Goal: Task Accomplishment & Management: Manage account settings

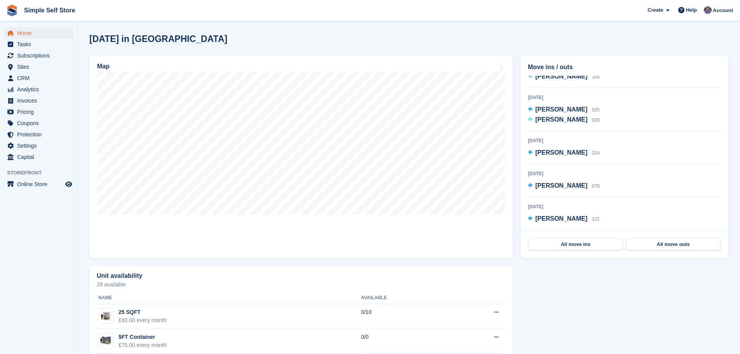
scroll to position [233, 0]
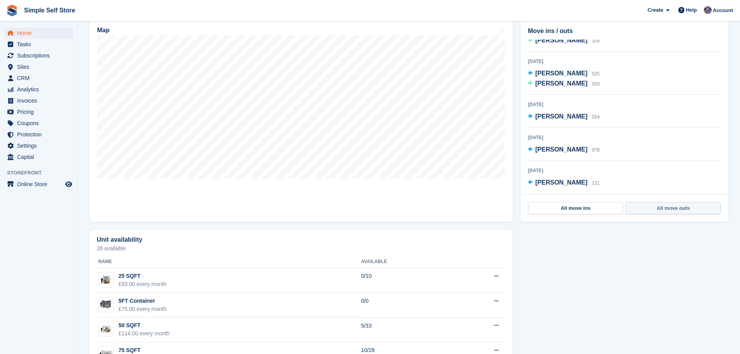
click at [671, 210] on link "All move outs" at bounding box center [673, 208] width 94 height 12
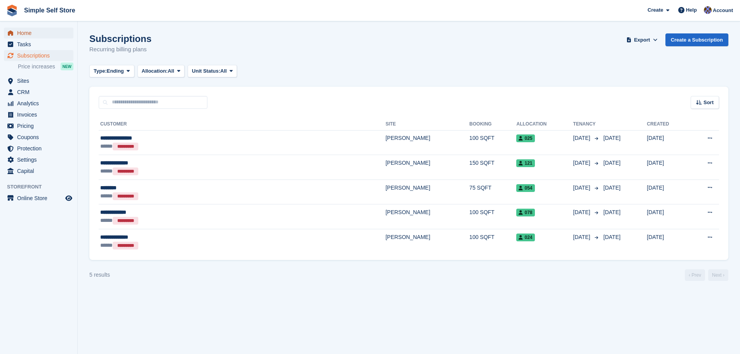
click at [21, 33] on span "Home" at bounding box center [40, 33] width 47 height 11
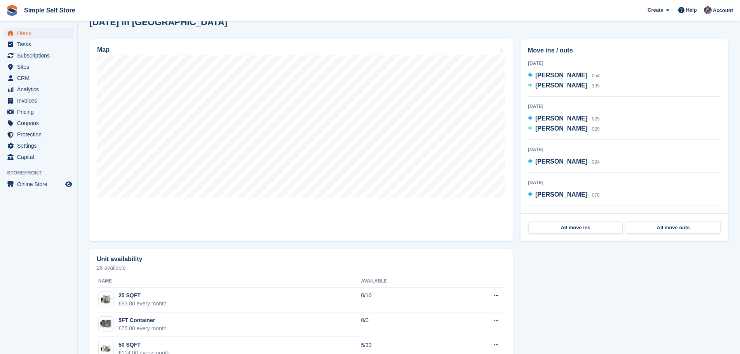
scroll to position [311, 0]
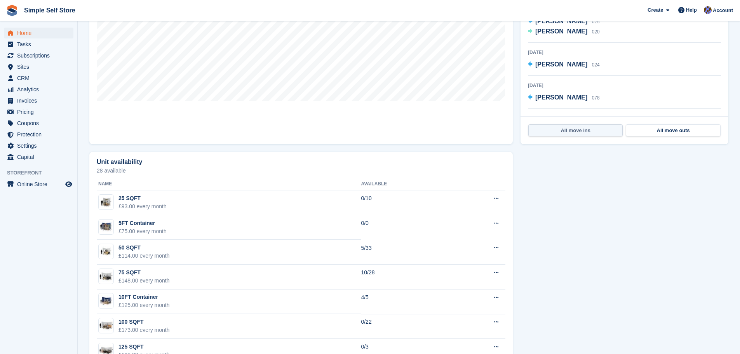
click at [584, 129] on link "All move ins" at bounding box center [575, 130] width 94 height 12
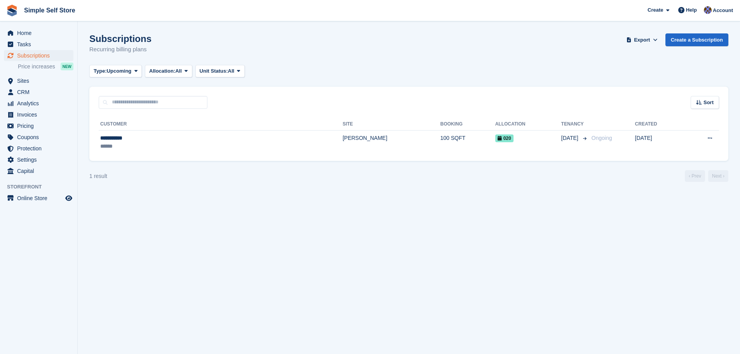
click at [619, 204] on section "Subscriptions Recurring billing plans Export Export Subscriptions Export a CSV …" at bounding box center [409, 177] width 662 height 354
click at [26, 80] on span "Sites" at bounding box center [40, 80] width 47 height 11
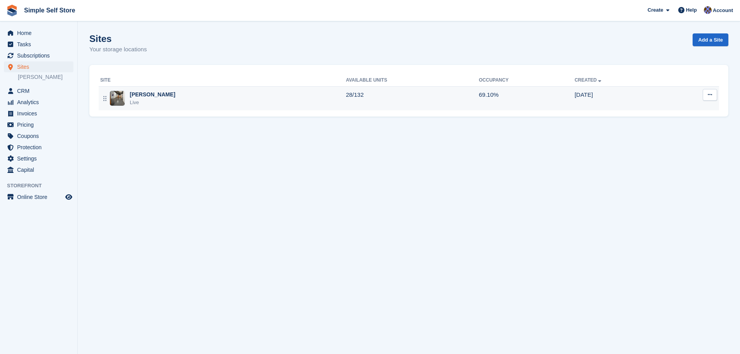
click at [117, 93] on img at bounding box center [117, 98] width 15 height 15
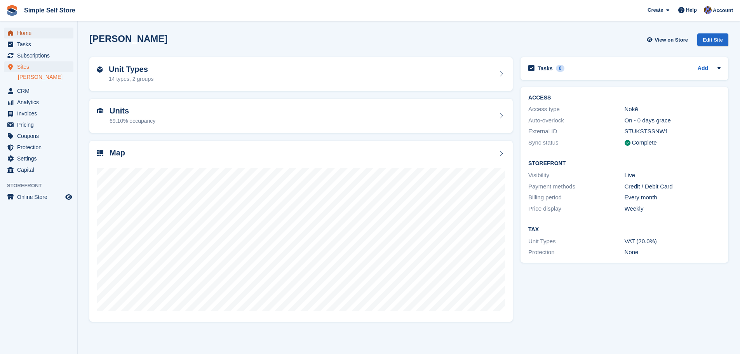
click at [24, 30] on span "Home" at bounding box center [40, 33] width 47 height 11
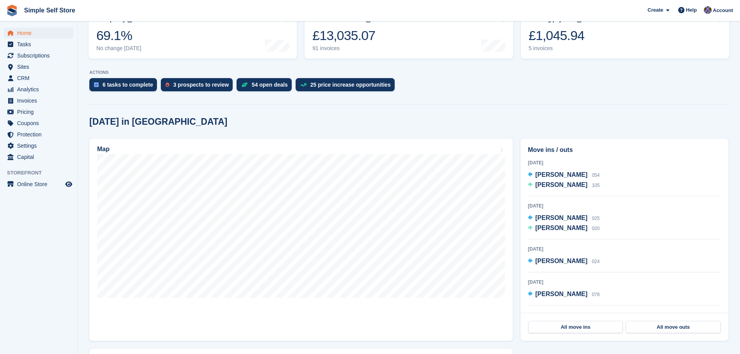
scroll to position [117, 0]
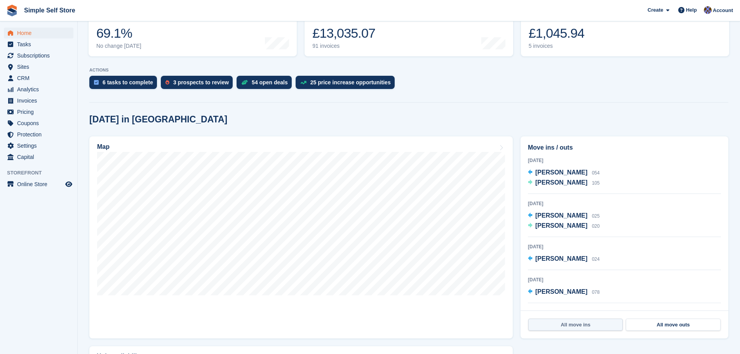
click at [577, 326] on link "All move ins" at bounding box center [575, 324] width 94 height 12
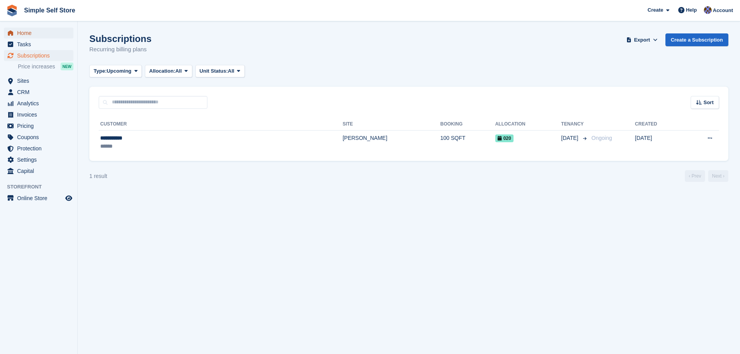
click at [21, 33] on span "Home" at bounding box center [40, 33] width 47 height 11
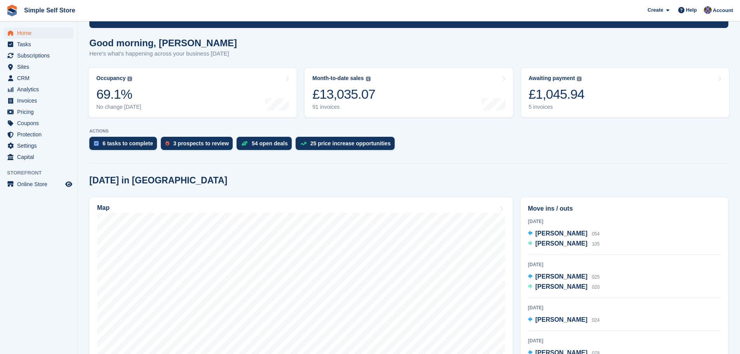
scroll to position [39, 0]
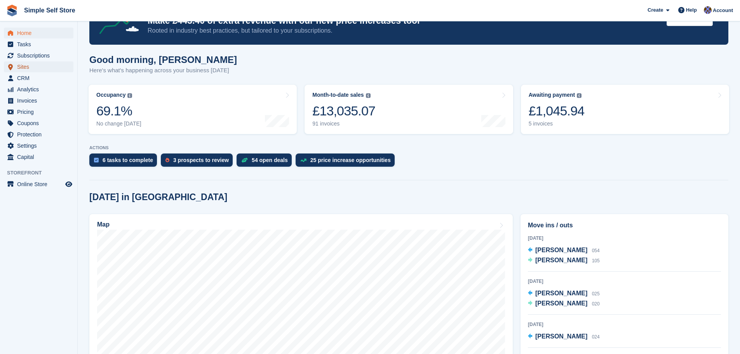
click at [26, 68] on span "Sites" at bounding box center [40, 66] width 47 height 11
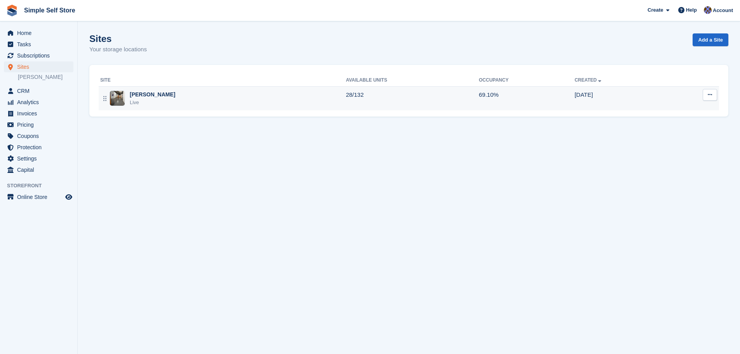
click at [113, 96] on img at bounding box center [117, 98] width 15 height 15
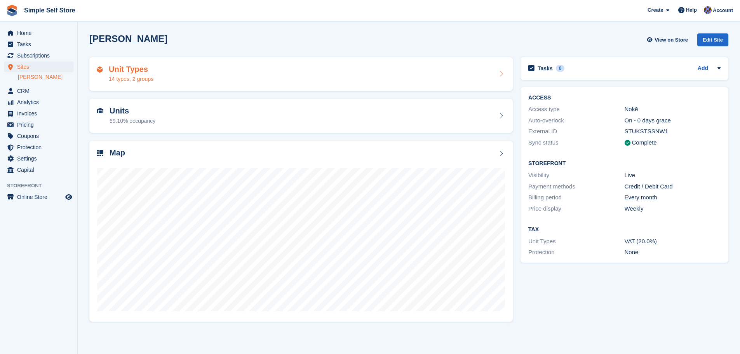
click at [127, 77] on div "14 types, 2 groups" at bounding box center [131, 79] width 45 height 8
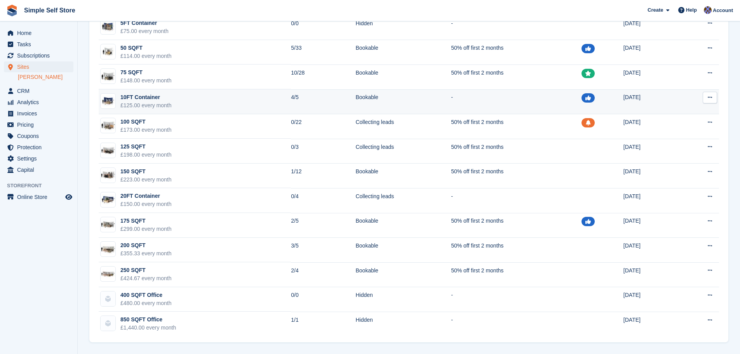
scroll to position [63, 0]
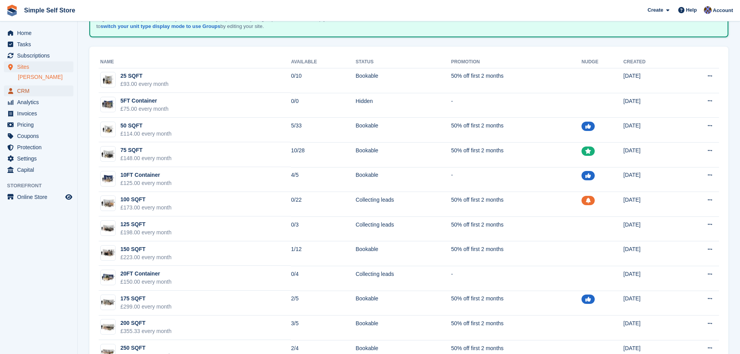
click at [14, 87] on span "menu" at bounding box center [10, 90] width 9 height 9
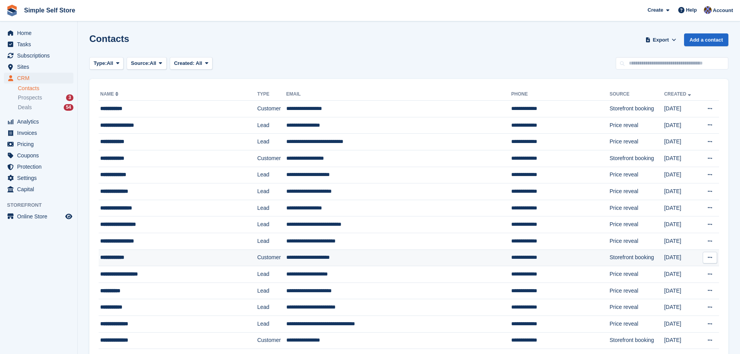
click at [318, 256] on td "**********" at bounding box center [398, 257] width 225 height 17
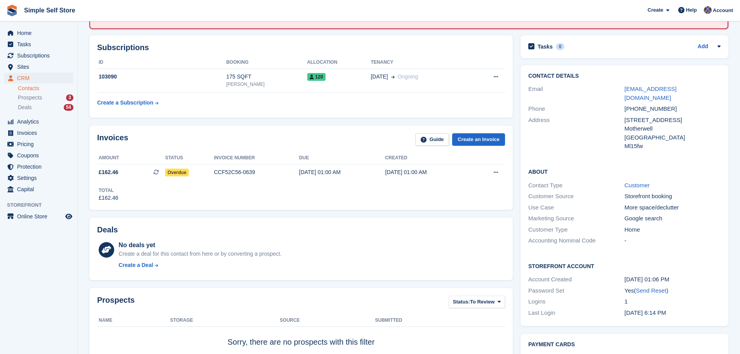
scroll to position [39, 0]
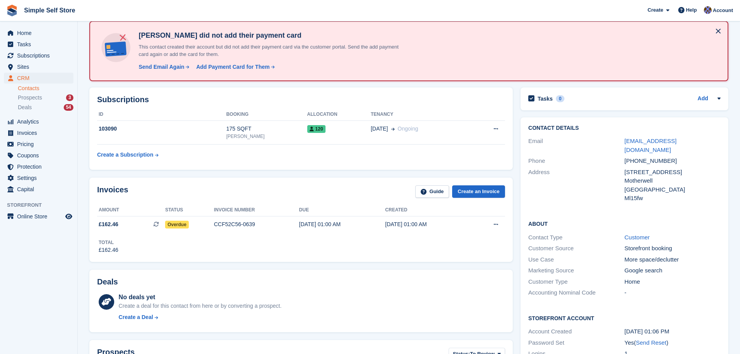
click at [418, 308] on div "No deals yet Create a deal for this contact from here or by converting a prospe…" at bounding box center [311, 308] width 386 height 32
drag, startPoint x: 624, startPoint y: 322, endPoint x: 670, endPoint y: 321, distance: 45.1
click at [670, 327] on div "21 Aug, 01:06 PM" at bounding box center [672, 331] width 96 height 9
copy div "21 Aug, 01:06 PM"
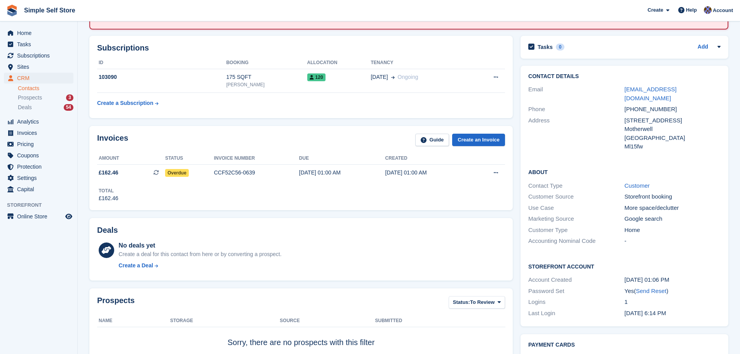
scroll to position [0, 0]
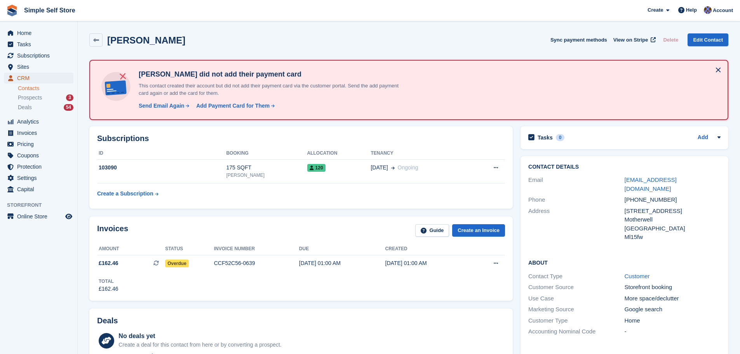
click at [27, 80] on span "CRM" at bounding box center [40, 78] width 47 height 11
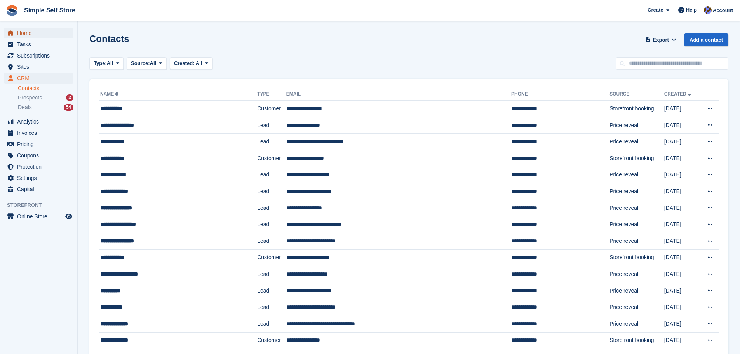
click at [26, 30] on span "Home" at bounding box center [40, 33] width 47 height 11
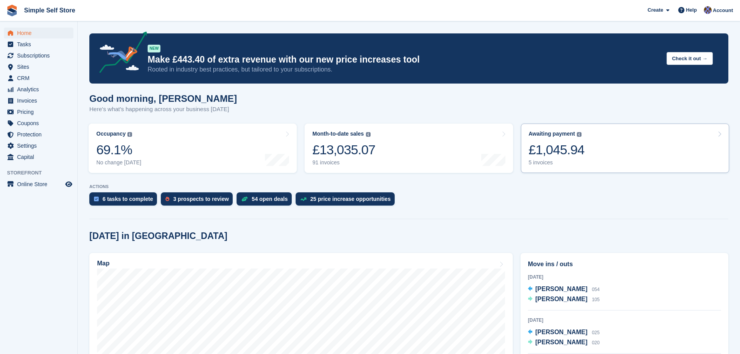
click at [539, 160] on div "5 invoices" at bounding box center [557, 162] width 56 height 7
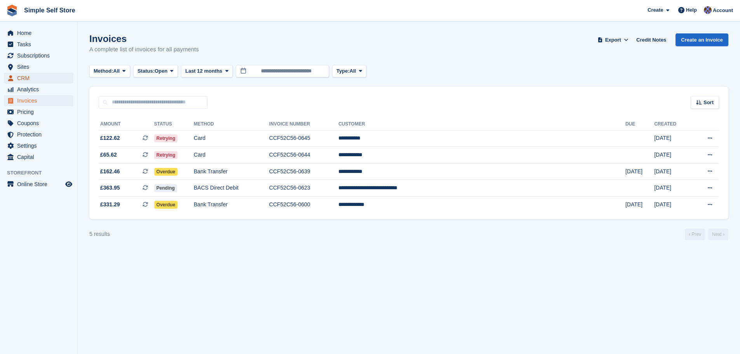
click at [15, 78] on span "menu" at bounding box center [10, 77] width 9 height 9
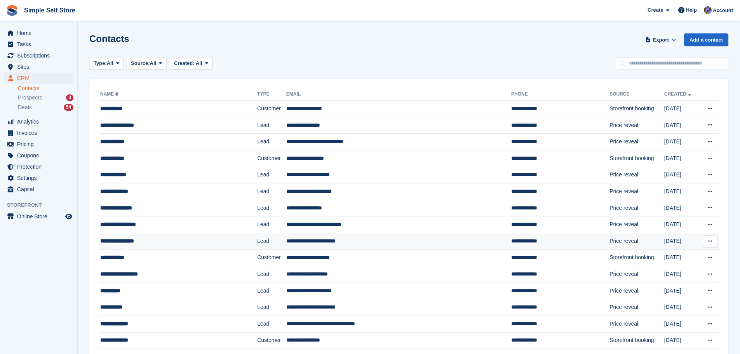
click at [307, 238] on td "**********" at bounding box center [398, 241] width 225 height 17
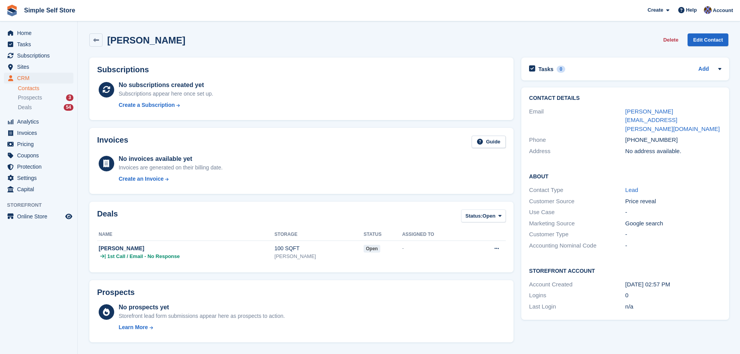
click at [587, 326] on div "Tasks 0 Add No tasks related to [PERSON_NAME] Contact Details Email [PERSON_NAM…" at bounding box center [625, 294] width 216 height 480
drag, startPoint x: 624, startPoint y: 267, endPoint x: 680, endPoint y: 268, distance: 55.2
click at [680, 280] on div "21 Aug, 02:57 PM" at bounding box center [673, 284] width 96 height 9
copy div "21 Aug, 02:57 PM"
click at [94, 40] on icon at bounding box center [96, 40] width 6 height 6
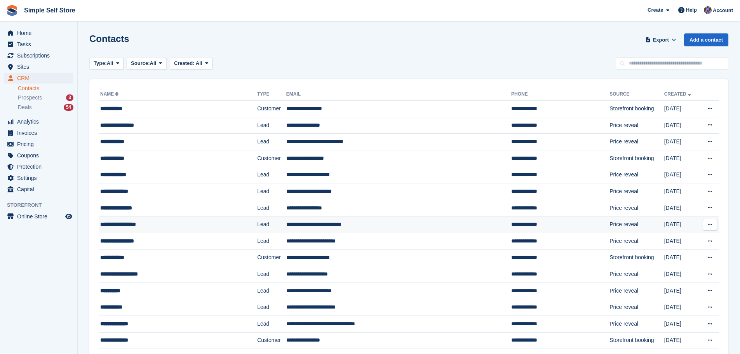
click at [135, 224] on div "**********" at bounding box center [163, 224] width 127 height 8
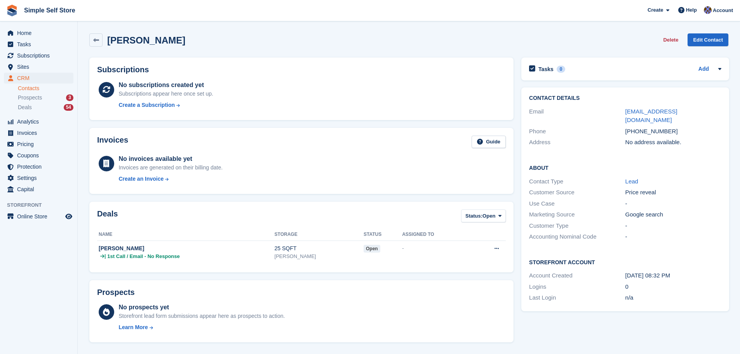
click at [623, 332] on div "Tasks 0 Add No tasks related to [PERSON_NAME] Contact Details Email [EMAIL_ADDR…" at bounding box center [625, 294] width 216 height 480
click at [625, 271] on div "[DATE] 08:32 PM" at bounding box center [673, 275] width 96 height 9
drag, startPoint x: 625, startPoint y: 267, endPoint x: 684, endPoint y: 268, distance: 58.7
click at [684, 271] on div "[DATE] 08:32 PM" at bounding box center [673, 275] width 96 height 9
copy div "[DATE] 08:32 PM"
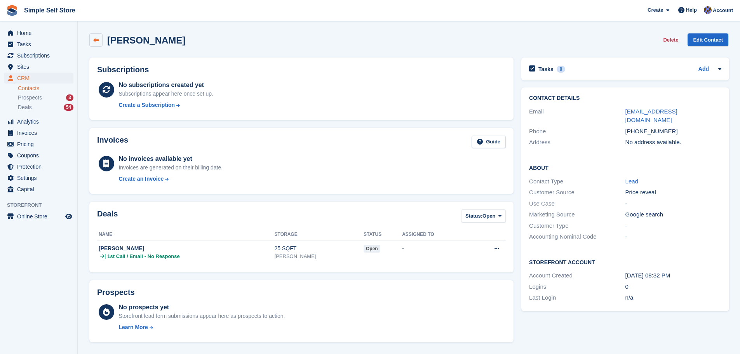
click at [95, 37] on icon at bounding box center [96, 40] width 6 height 6
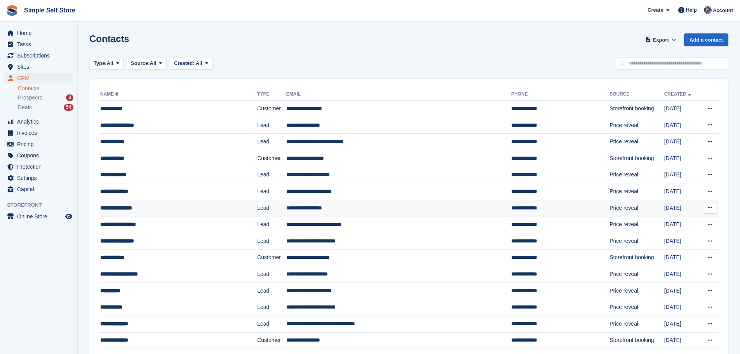
click at [117, 205] on div "**********" at bounding box center [163, 208] width 127 height 8
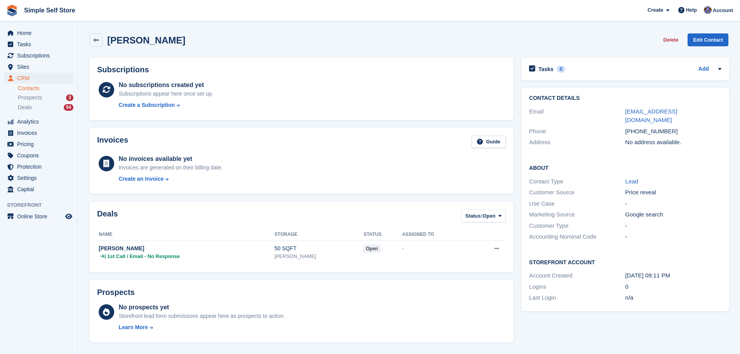
click at [597, 332] on div "Tasks 0 Add No tasks related to Scott Kilpatrick Contact Details Email sk_mfc@h…" at bounding box center [625, 294] width 216 height 480
drag, startPoint x: 625, startPoint y: 267, endPoint x: 673, endPoint y: 267, distance: 47.4
click at [673, 271] on div "21 Aug, 09:11 PM" at bounding box center [673, 275] width 96 height 9
copy div "21 Aug, 09:11 PM"
click at [627, 336] on div "Tasks 0 Add No tasks related to Scott Kilpatrick Contact Details Email sk_mfc@h…" at bounding box center [625, 294] width 216 height 480
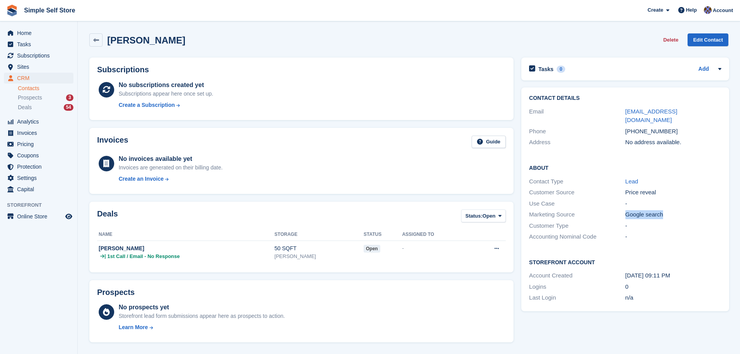
drag, startPoint x: 625, startPoint y: 205, endPoint x: 675, endPoint y: 205, distance: 50.1
click at [675, 210] on div "Google search" at bounding box center [673, 214] width 96 height 9
copy div "Google search"
click at [97, 37] on link at bounding box center [95, 39] width 13 height 13
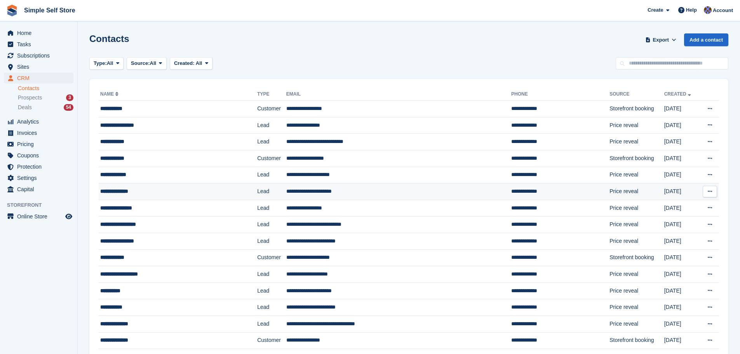
click at [319, 188] on td "**********" at bounding box center [398, 191] width 225 height 17
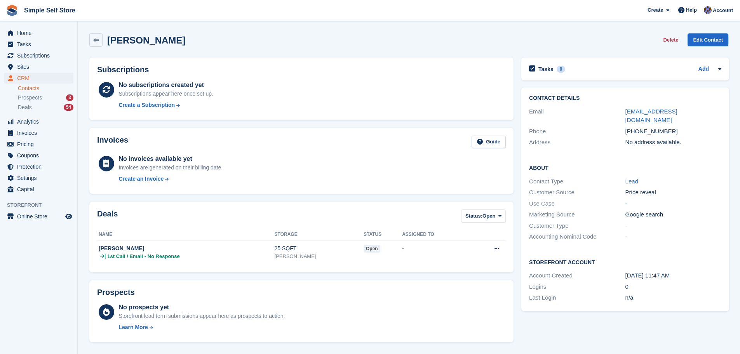
click at [627, 327] on div "Tasks 0 Add No tasks related to Lesley Delaney Contact Details Email lesley_del…" at bounding box center [625, 294] width 216 height 480
click at [625, 271] on div "22 Aug, 11:47 AM" at bounding box center [673, 275] width 96 height 9
drag, startPoint x: 625, startPoint y: 266, endPoint x: 693, endPoint y: 266, distance: 68.4
click at [693, 271] on div "22 Aug, 11:47 AM" at bounding box center [673, 275] width 96 height 9
copy div "22 Aug, 11:47 AM"
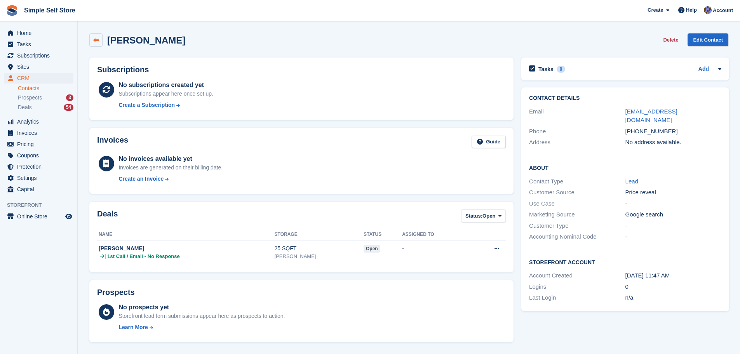
click at [98, 39] on icon at bounding box center [96, 40] width 6 height 6
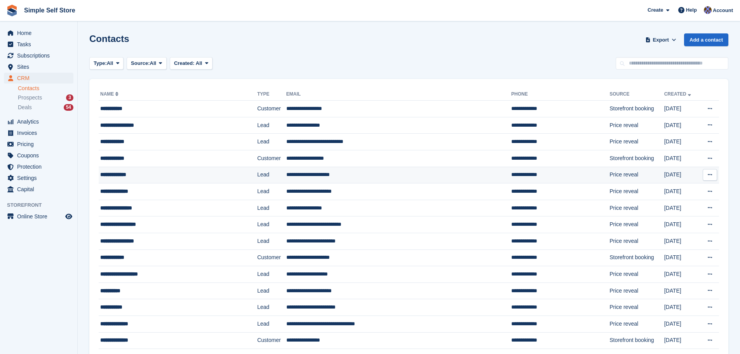
click at [297, 174] on td "**********" at bounding box center [398, 175] width 225 height 17
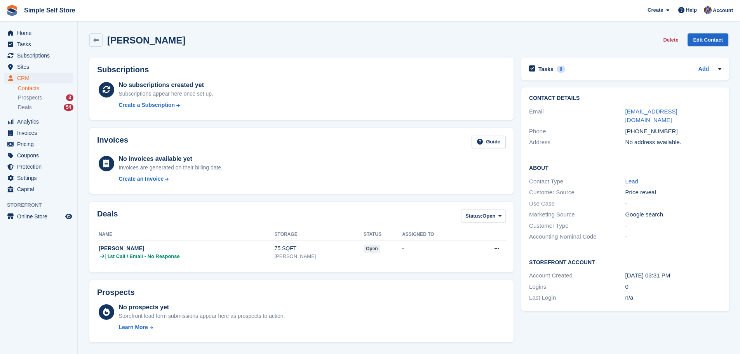
click at [649, 327] on div "Tasks 0 Add No tasks related to [PERSON_NAME] Contact Details Email [EMAIL_ADDR…" at bounding box center [625, 294] width 216 height 480
drag, startPoint x: 625, startPoint y: 267, endPoint x: 685, endPoint y: 269, distance: 59.4
click at [685, 271] on div "[DATE] 03:31 PM" at bounding box center [673, 275] width 96 height 9
copy div "23 Aug, 03:31 PM"
click at [98, 39] on icon at bounding box center [96, 40] width 6 height 6
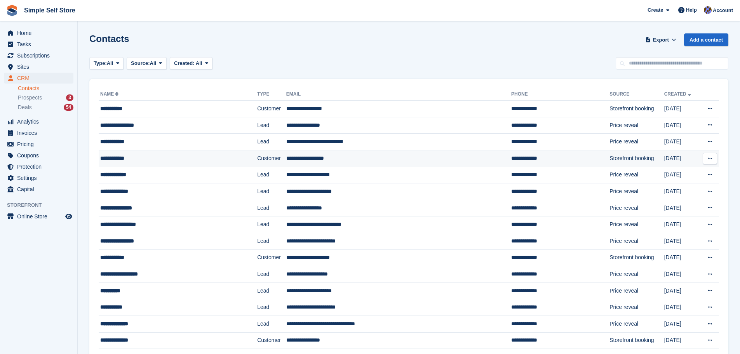
click at [318, 154] on td "**********" at bounding box center [398, 158] width 225 height 17
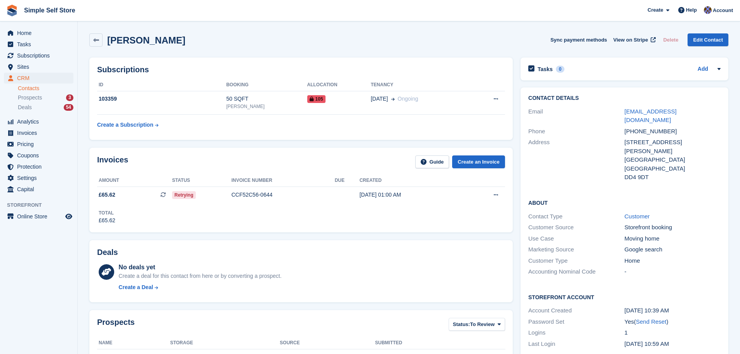
click at [602, 328] on div "Logins" at bounding box center [576, 332] width 96 height 9
drag, startPoint x: 625, startPoint y: 293, endPoint x: 677, endPoint y: 293, distance: 52.4
click at [677, 306] on div "25 Aug, 10:39 AM" at bounding box center [672, 310] width 96 height 9
copy div "25 Aug, 10:39 AM"
click at [94, 37] on icon at bounding box center [96, 40] width 6 height 6
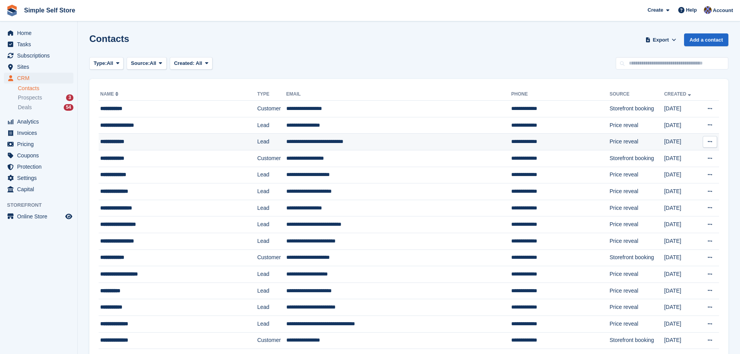
click at [330, 139] on td "**********" at bounding box center [398, 142] width 225 height 17
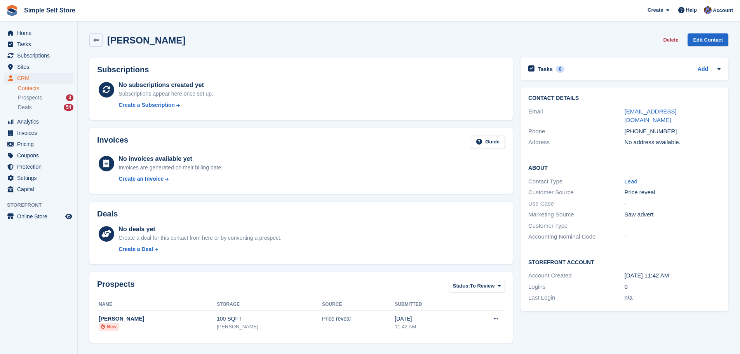
click at [604, 324] on div "Tasks 0 Add No tasks related to [PERSON_NAME] Contact Details Email [EMAIL_ADDR…" at bounding box center [625, 271] width 216 height 434
click at [619, 328] on div "Tasks 0 Add No tasks related to [PERSON_NAME] Contact Details Email [EMAIL_ADDR…" at bounding box center [625, 271] width 216 height 434
drag, startPoint x: 625, startPoint y: 266, endPoint x: 682, endPoint y: 265, distance: 57.1
click at [682, 271] on div "[DATE] 11:42 AM" at bounding box center [672, 275] width 96 height 9
copy div "[DATE] 11:42 AM"
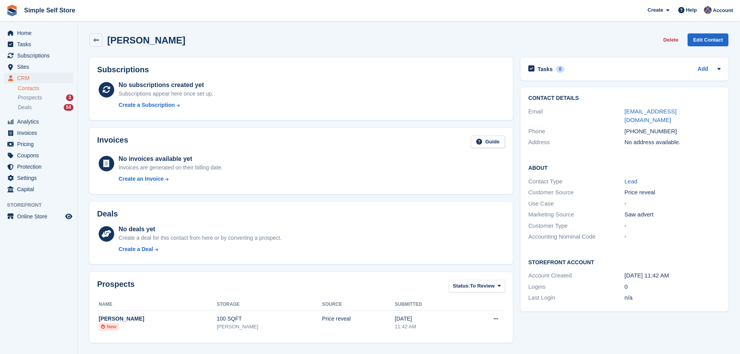
click at [650, 235] on div "About Contact Type Lead Customer Source Price reveal Use Case - Marketing Sourc…" at bounding box center [624, 203] width 208 height 94
drag, startPoint x: 624, startPoint y: 205, endPoint x: 663, endPoint y: 205, distance: 38.5
click at [663, 210] on div "Saw advert" at bounding box center [672, 214] width 96 height 9
copy div "Saw advert"
click at [96, 40] on icon at bounding box center [96, 40] width 6 height 6
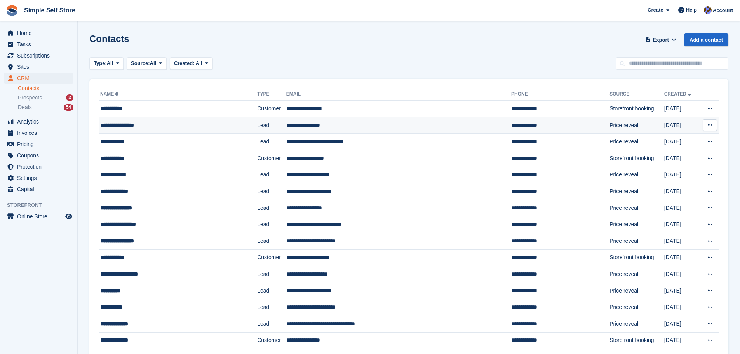
click at [291, 126] on td "**********" at bounding box center [398, 125] width 225 height 17
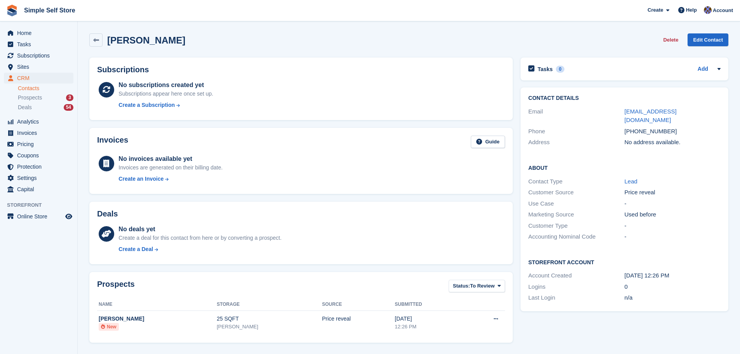
click at [665, 334] on div "Tasks 0 Add No tasks related to [PERSON_NAME] Contact Details Email [EMAIL_ADDR…" at bounding box center [625, 271] width 216 height 434
drag, startPoint x: 625, startPoint y: 266, endPoint x: 682, endPoint y: 263, distance: 57.2
click at [682, 271] on div "[DATE] 12:26 PM" at bounding box center [672, 275] width 96 height 9
copy div "[DATE] 12:26 PM"
drag, startPoint x: 671, startPoint y: 222, endPoint x: 642, endPoint y: 222, distance: 29.9
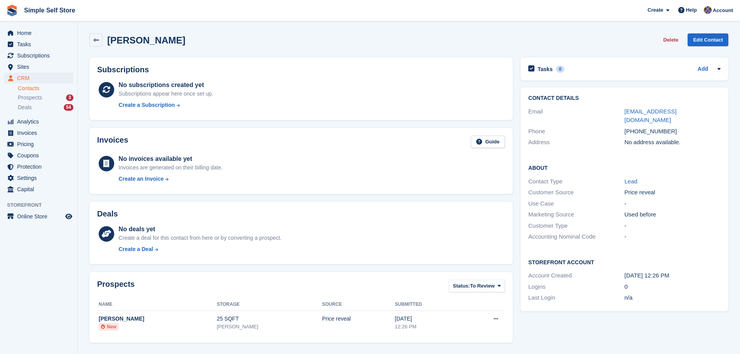
click at [671, 231] on div "Accounting Nominal Code -" at bounding box center [624, 236] width 192 height 11
drag, startPoint x: 625, startPoint y: 205, endPoint x: 662, endPoint y: 206, distance: 36.9
click at [662, 210] on div "Used before" at bounding box center [672, 214] width 96 height 9
copy div "Used before"
click at [680, 156] on div "About Contact Type Lead Customer Source Price reveal Use Case - Marketing Sourc…" at bounding box center [624, 203] width 208 height 94
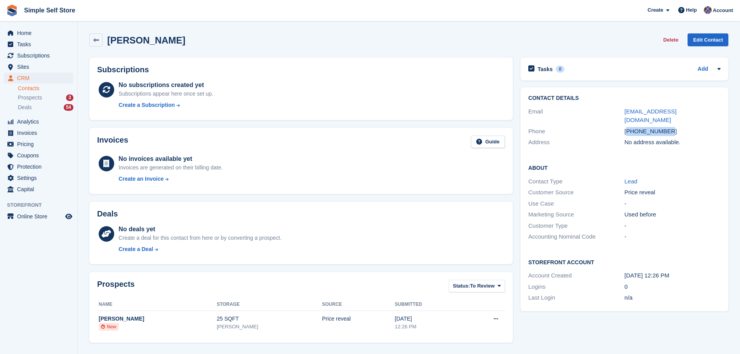
drag, startPoint x: 629, startPoint y: 122, endPoint x: 673, endPoint y: 125, distance: 44.4
click at [673, 127] on div "+447930854113" at bounding box center [672, 131] width 96 height 9
copy div "447930854113"
click at [23, 75] on span "CRM" at bounding box center [40, 78] width 47 height 11
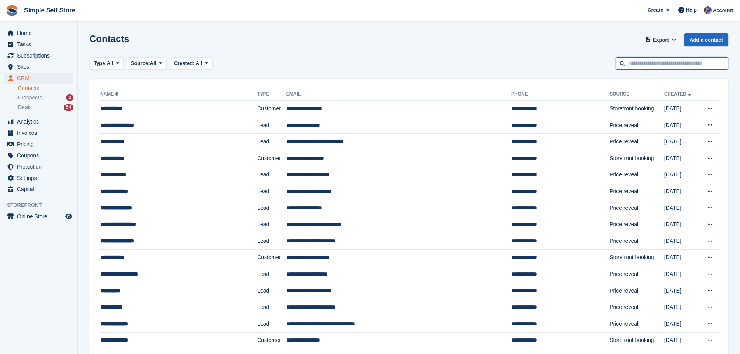
click at [626, 62] on input "text" at bounding box center [672, 63] width 113 height 13
paste input "**********"
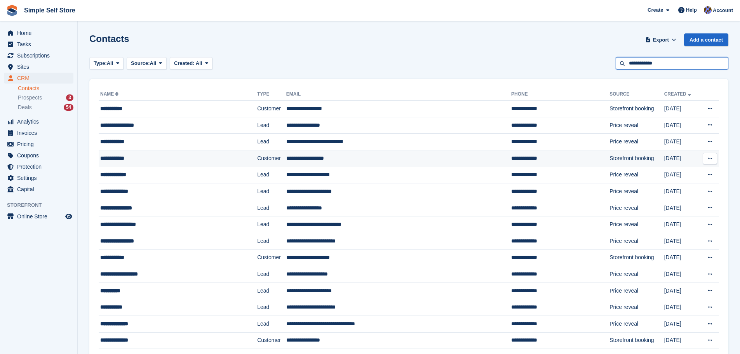
type input "**********"
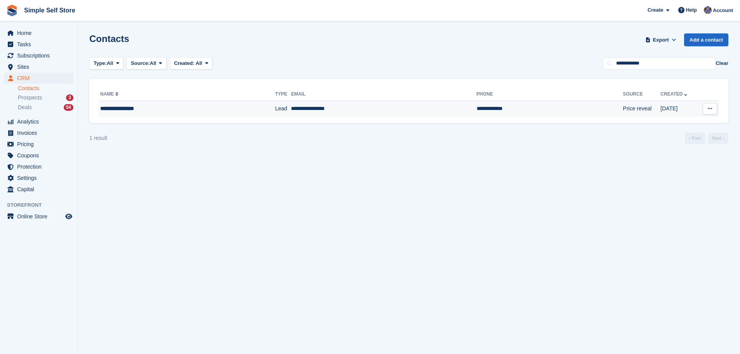
click at [299, 109] on td "**********" at bounding box center [383, 109] width 185 height 16
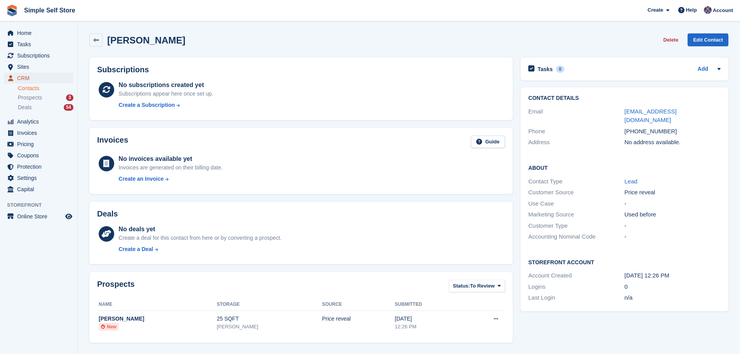
click at [26, 77] on span "CRM" at bounding box center [40, 78] width 47 height 11
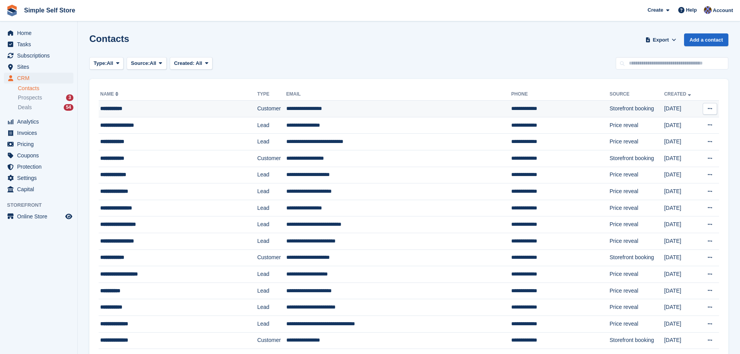
click at [304, 104] on td "**********" at bounding box center [398, 109] width 225 height 17
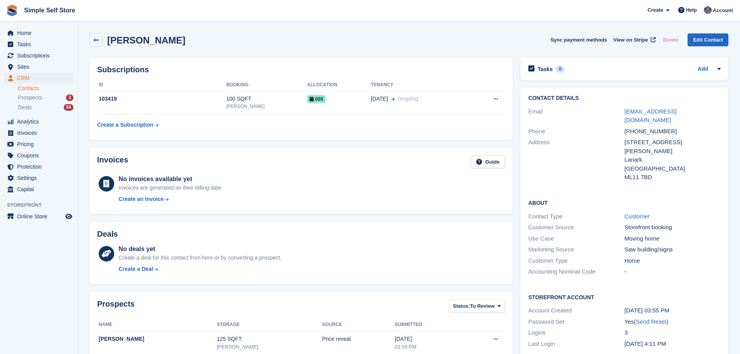
click at [720, 306] on div "[DATE] 03:55 PM" at bounding box center [672, 310] width 96 height 9
drag, startPoint x: 625, startPoint y: 293, endPoint x: 682, endPoint y: 292, distance: 56.7
click at [682, 306] on div "[DATE] 03:55 PM" at bounding box center [672, 310] width 96 height 9
copy div "[DATE] 03:55 PM"
click at [97, 40] on icon at bounding box center [96, 40] width 6 height 6
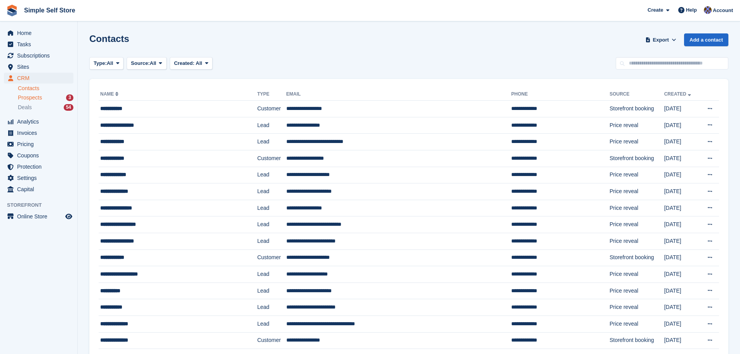
click at [30, 99] on span "Prospects" at bounding box center [30, 97] width 24 height 7
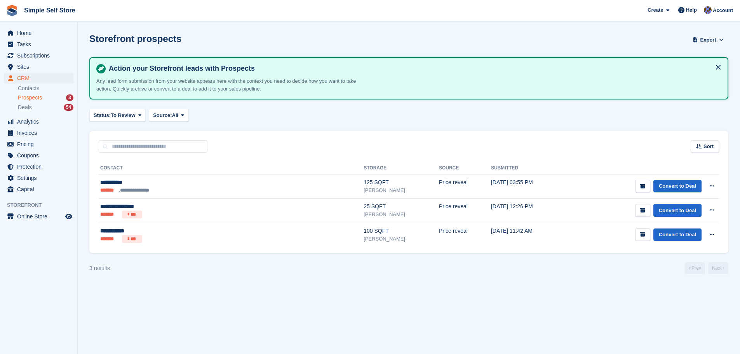
click at [427, 294] on section "Storefront prospects Export Export Prospects Export a CSV of all Prospects whic…" at bounding box center [409, 177] width 662 height 354
click at [20, 78] on span "CRM" at bounding box center [40, 78] width 47 height 11
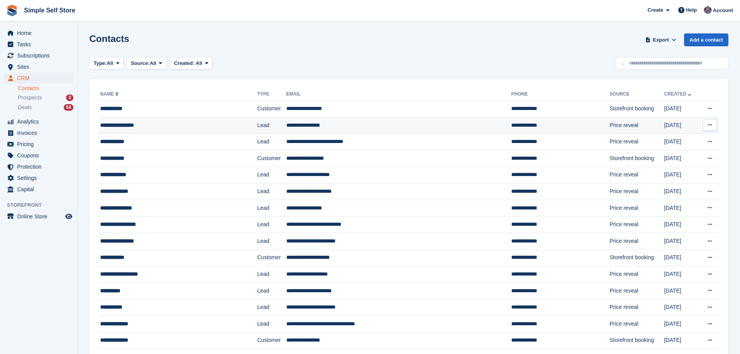
click at [311, 121] on td "**********" at bounding box center [398, 125] width 225 height 17
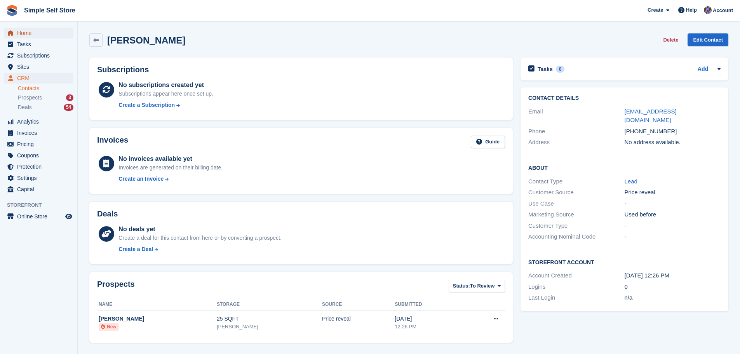
click at [25, 35] on span "Home" at bounding box center [40, 33] width 47 height 11
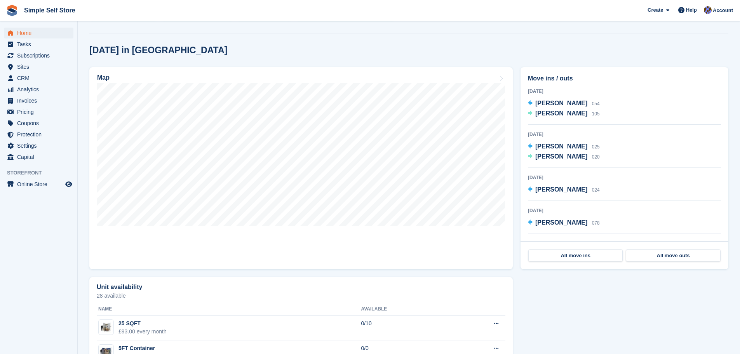
scroll to position [194, 0]
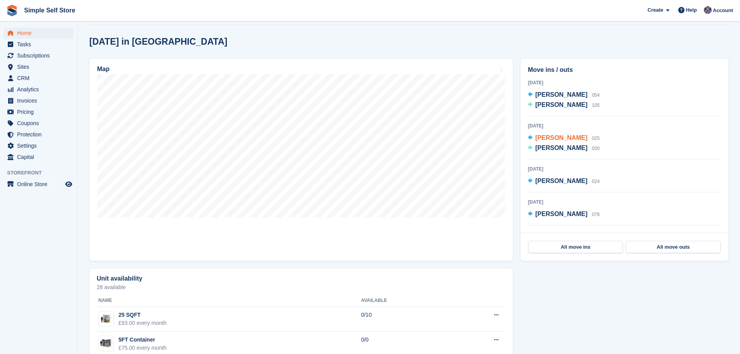
click at [557, 136] on span "[PERSON_NAME]" at bounding box center [561, 137] width 52 height 7
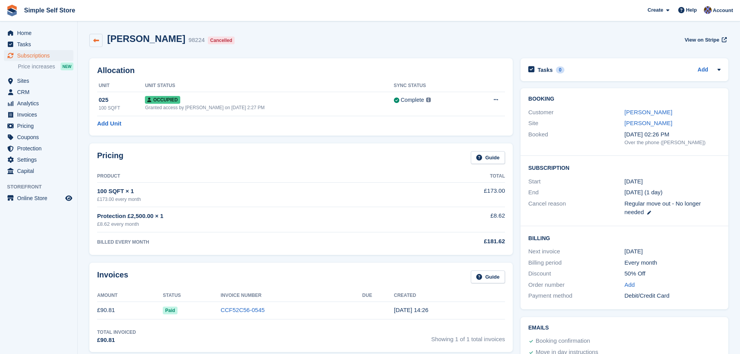
click at [94, 40] on icon at bounding box center [96, 41] width 6 height 6
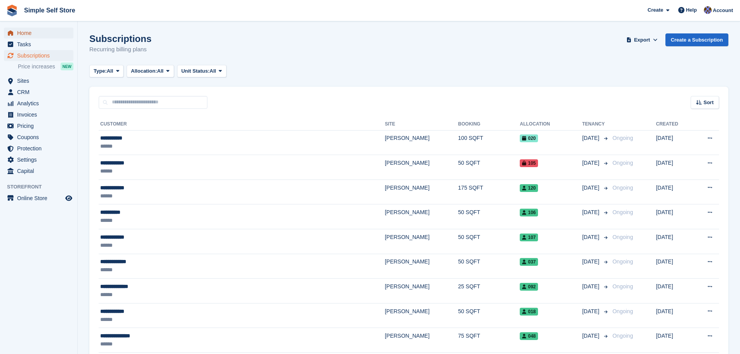
click at [37, 33] on span "Home" at bounding box center [40, 33] width 47 height 11
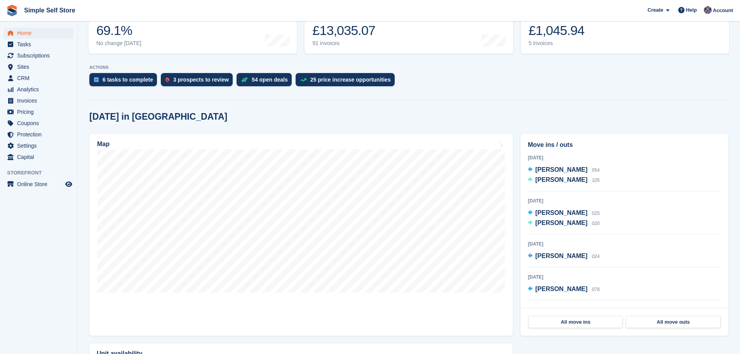
scroll to position [155, 0]
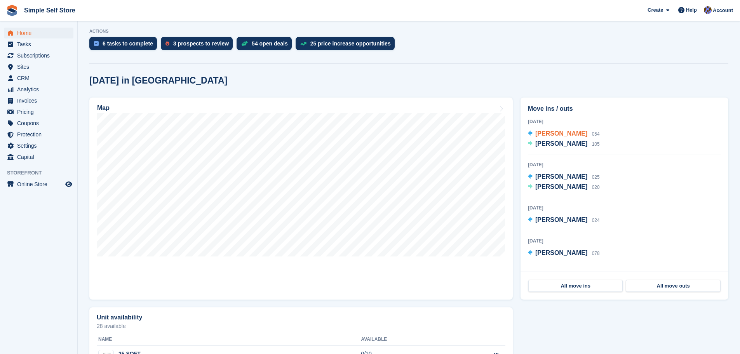
click at [554, 132] on span "[PERSON_NAME]" at bounding box center [561, 133] width 52 height 7
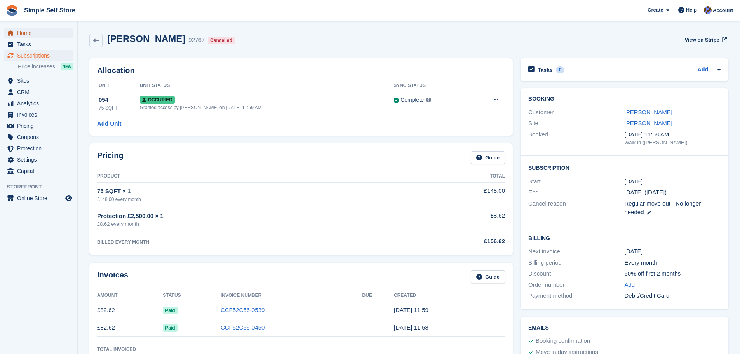
click at [22, 31] on span "Home" at bounding box center [40, 33] width 47 height 11
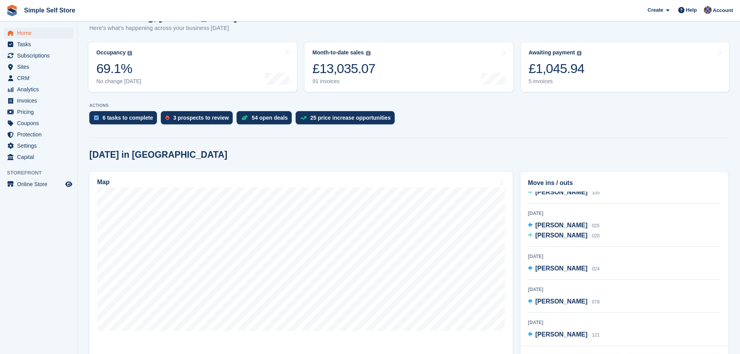
scroll to position [93, 0]
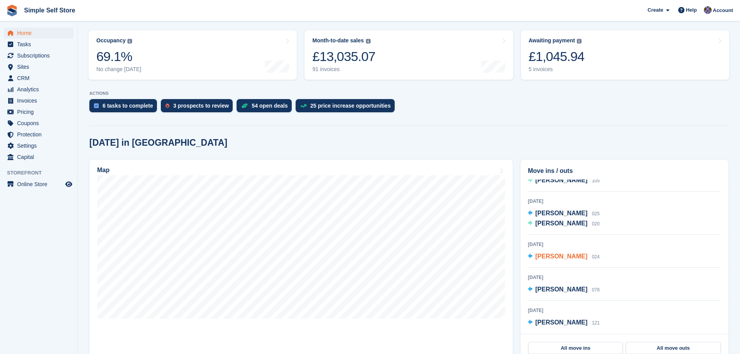
click at [565, 259] on span "Jayde davidson" at bounding box center [561, 256] width 52 height 7
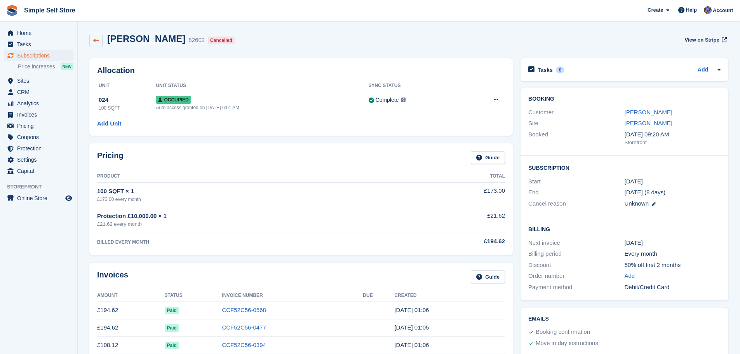
click at [93, 40] on icon at bounding box center [96, 41] width 6 height 6
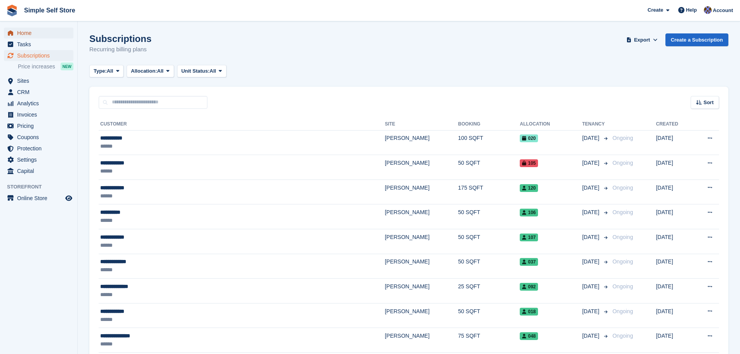
click at [30, 30] on span "Home" at bounding box center [40, 33] width 47 height 11
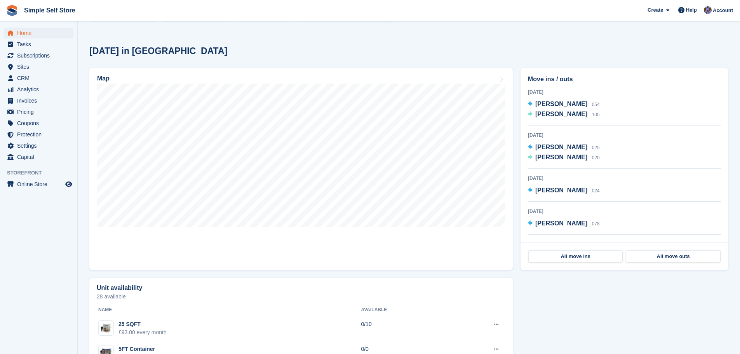
scroll to position [233, 0]
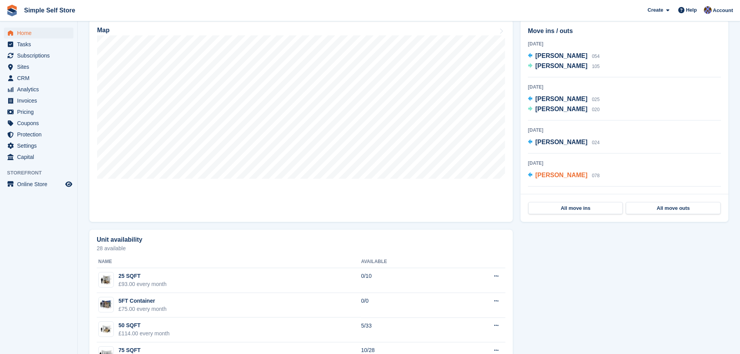
click at [560, 174] on span "[PERSON_NAME]" at bounding box center [561, 175] width 52 height 7
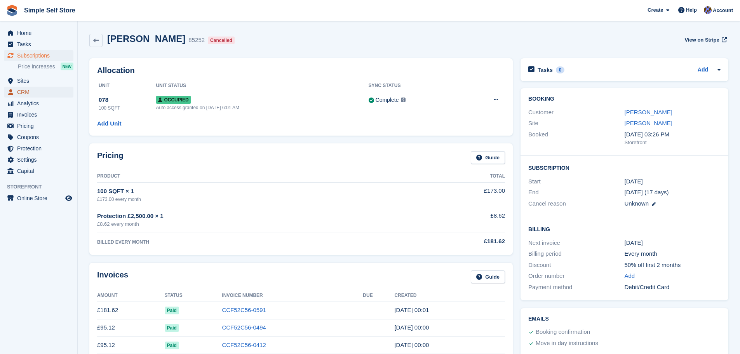
click at [25, 92] on span "CRM" at bounding box center [40, 92] width 47 height 11
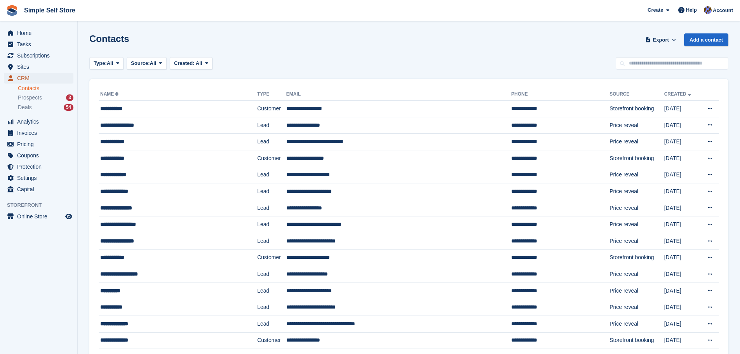
click at [29, 74] on span "CRM" at bounding box center [40, 78] width 47 height 11
click at [323, 140] on td "**********" at bounding box center [398, 142] width 225 height 17
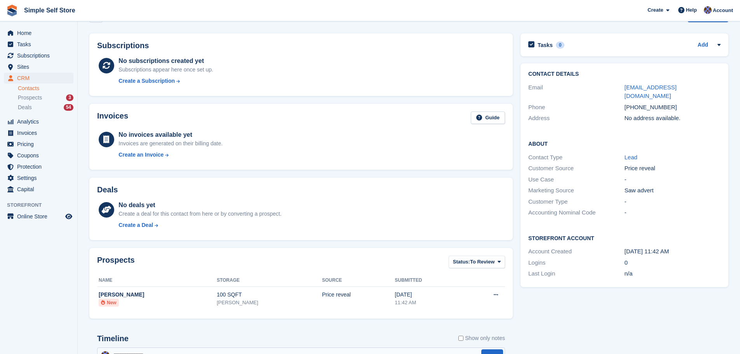
scroll to position [141, 0]
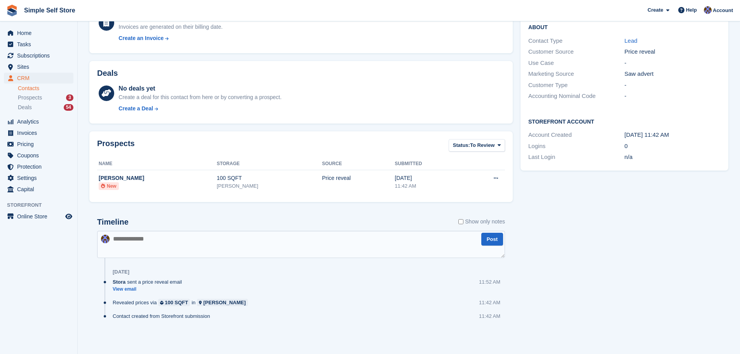
click at [148, 249] on textarea at bounding box center [301, 244] width 408 height 27
type textarea "*"
type textarea "**********"
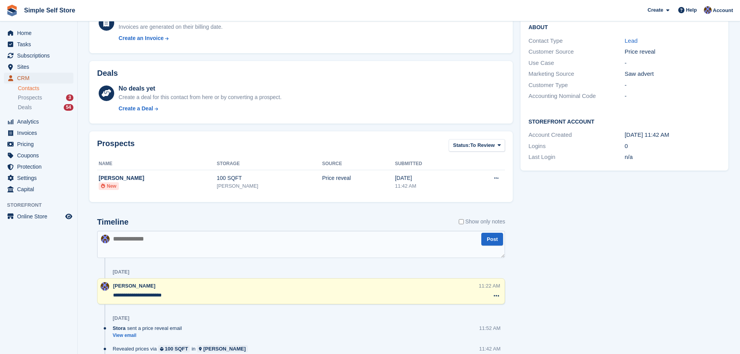
click at [29, 81] on span "CRM" at bounding box center [40, 78] width 47 height 11
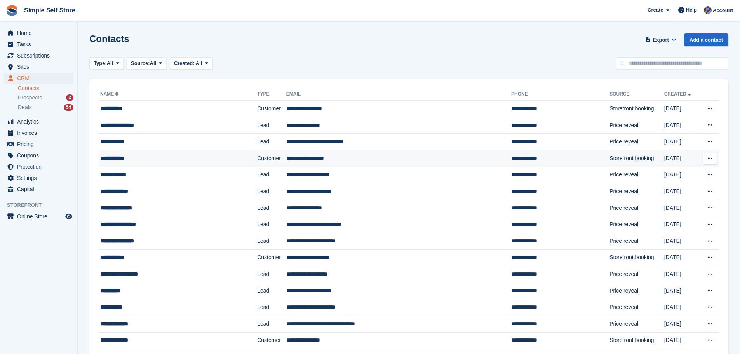
click at [511, 156] on td "**********" at bounding box center [560, 158] width 98 height 17
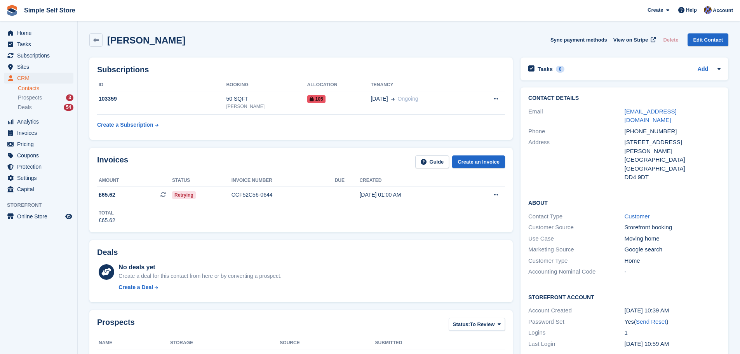
click at [26, 88] on link "Contacts" at bounding box center [46, 88] width 56 height 7
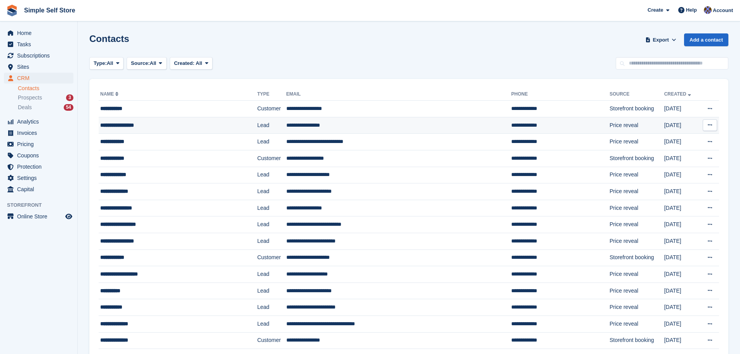
click at [308, 127] on td "**********" at bounding box center [398, 125] width 225 height 17
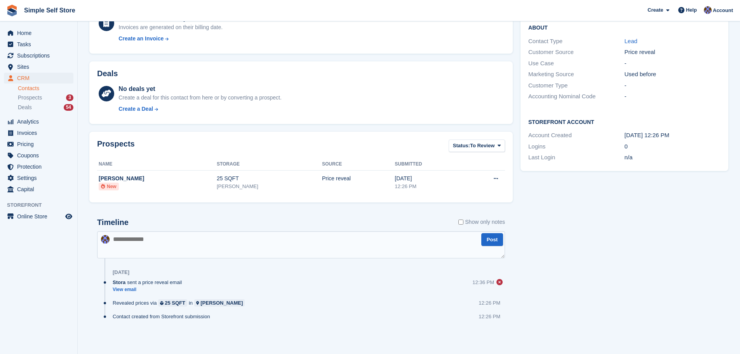
scroll to position [141, 0]
click at [116, 248] on textarea at bounding box center [301, 244] width 408 height 27
type textarea "**********"
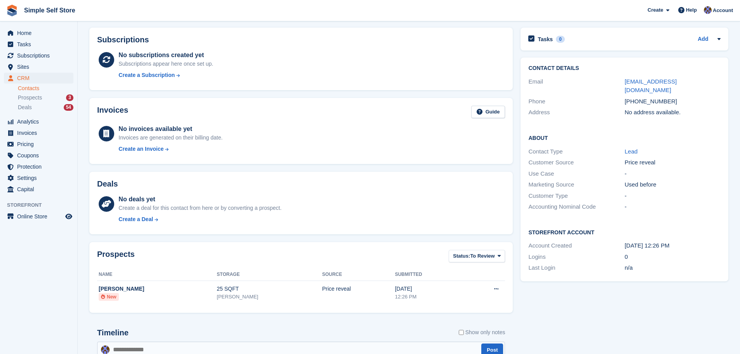
scroll to position [0, 0]
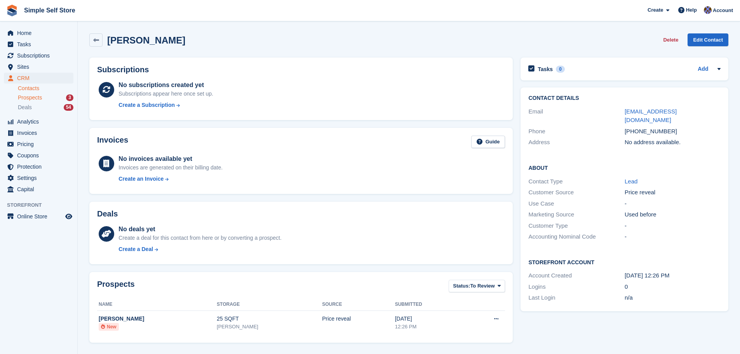
click at [27, 96] on span "Prospects" at bounding box center [30, 97] width 24 height 7
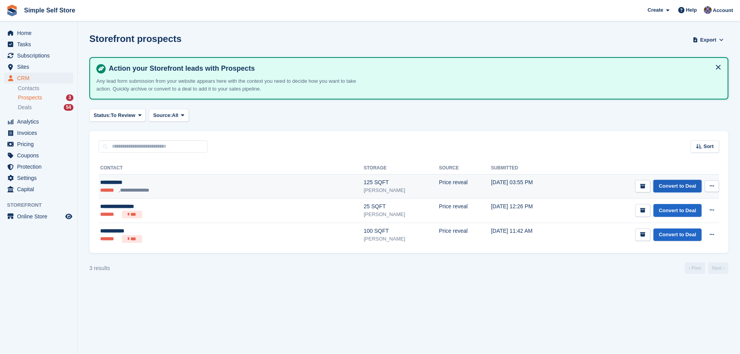
click at [680, 186] on link "Convert to Deal" at bounding box center [677, 186] width 48 height 13
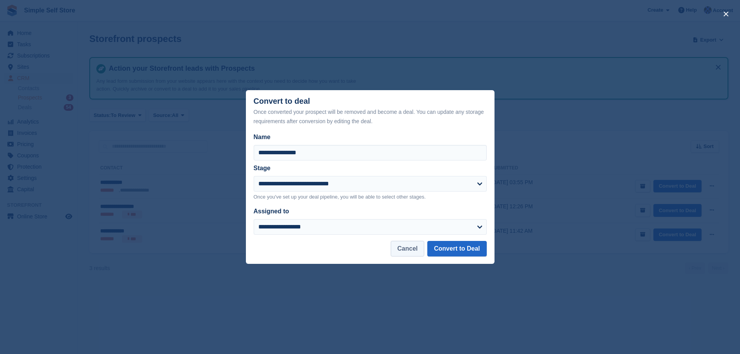
click at [414, 247] on button "Cancel" at bounding box center [407, 249] width 33 height 16
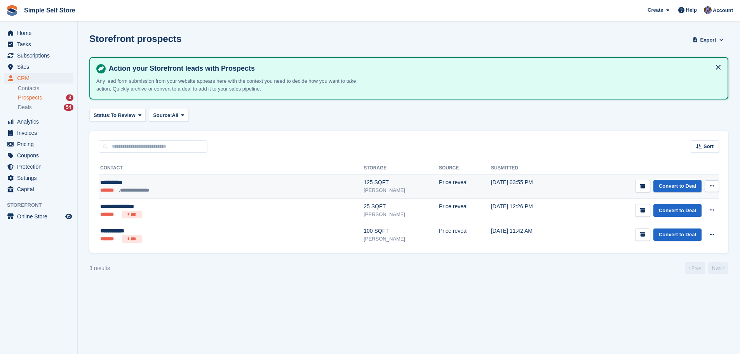
click at [714, 184] on button at bounding box center [711, 186] width 14 height 12
click at [686, 186] on link "Convert to Deal" at bounding box center [677, 186] width 48 height 13
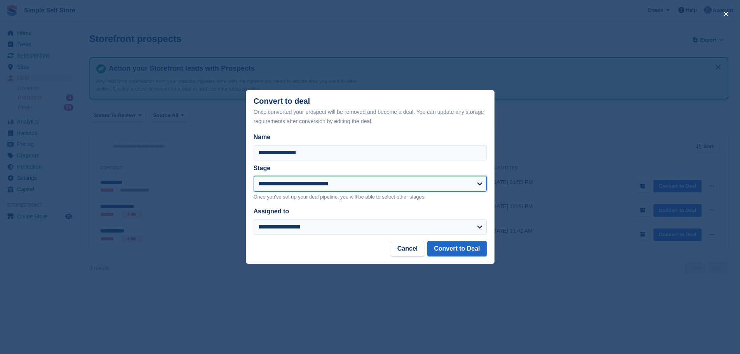
click at [480, 181] on select "**********" at bounding box center [370, 184] width 233 height 16
select select "****"
click at [254, 176] on select "**********" at bounding box center [370, 184] width 233 height 16
click at [450, 246] on button "Convert to Deal" at bounding box center [456, 249] width 59 height 16
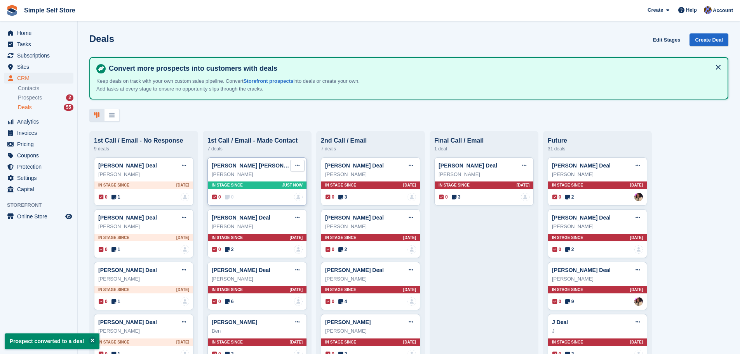
click at [294, 163] on button at bounding box center [297, 166] width 14 height 12
click at [272, 201] on p "Mark as won" at bounding box center [267, 197] width 68 height 10
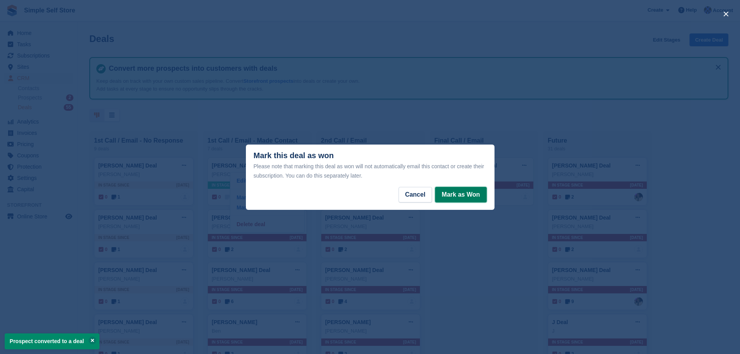
click at [462, 192] on button "Mark as Won" at bounding box center [460, 195] width 51 height 16
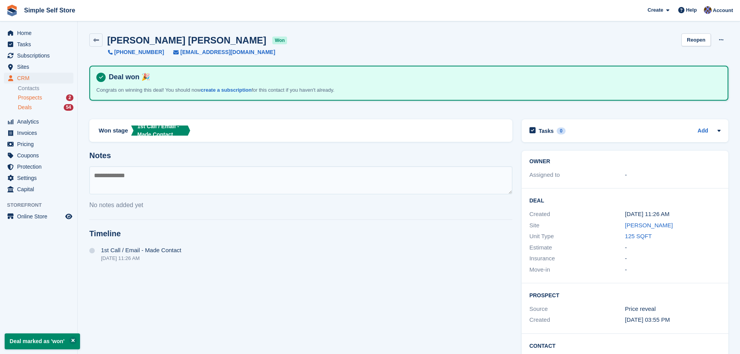
click at [34, 96] on span "Prospects" at bounding box center [30, 97] width 24 height 7
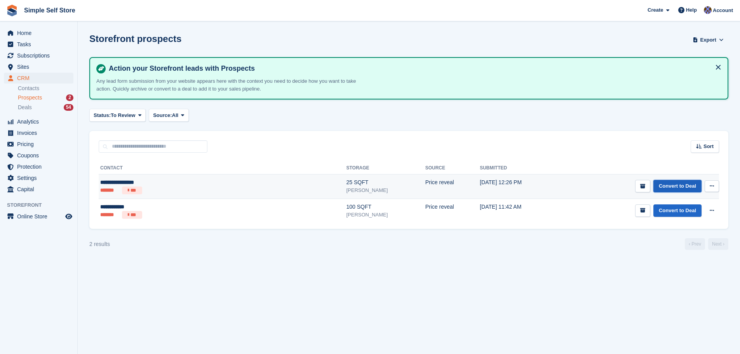
click at [677, 186] on link "Convert to Deal" at bounding box center [677, 186] width 48 height 13
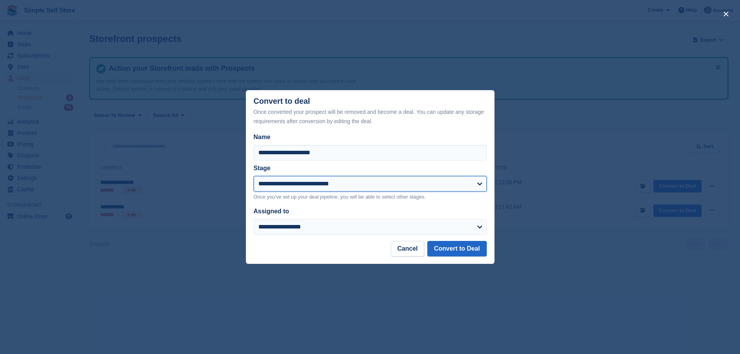
click at [476, 180] on select "**********" at bounding box center [370, 184] width 233 height 16
click at [254, 176] on select "**********" at bounding box center [370, 184] width 233 height 16
click at [476, 251] on button "Convert to Deal" at bounding box center [456, 249] width 59 height 16
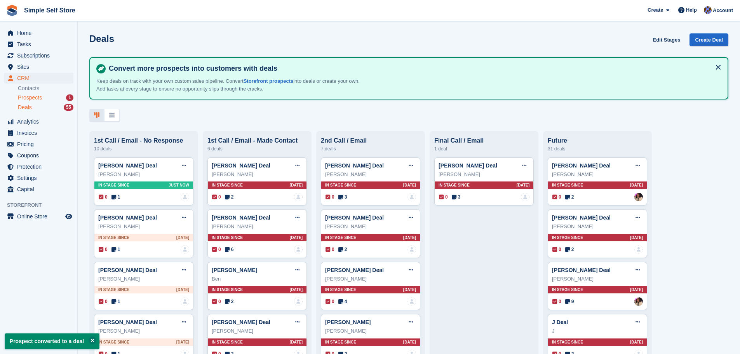
click at [27, 96] on span "Prospects" at bounding box center [30, 97] width 24 height 7
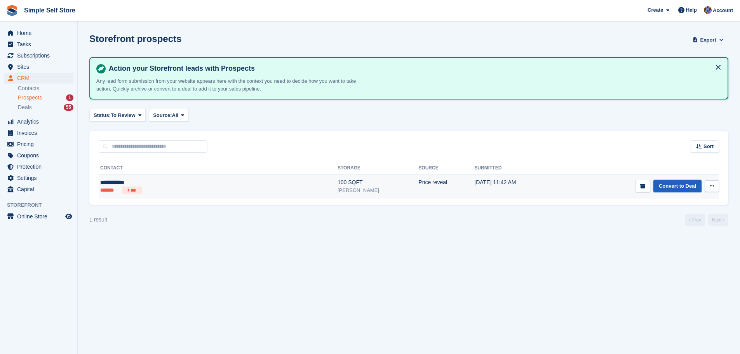
click at [677, 185] on link "Convert to Deal" at bounding box center [677, 186] width 48 height 13
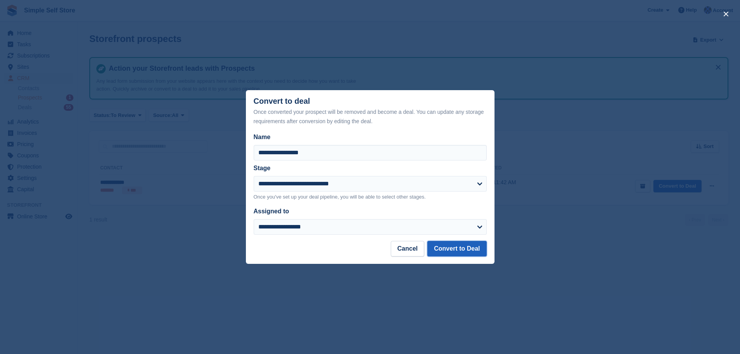
click at [464, 247] on button "Convert to Deal" at bounding box center [456, 249] width 59 height 16
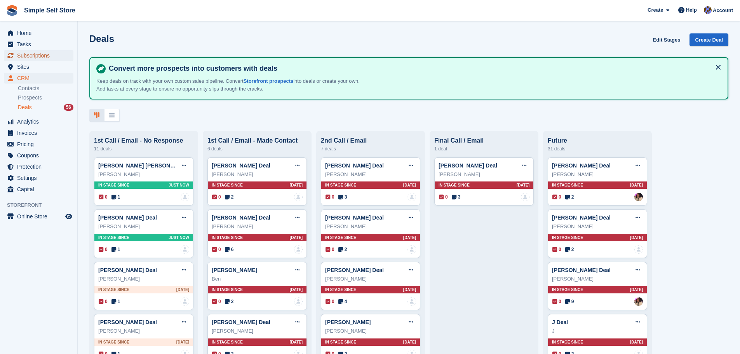
click at [31, 55] on span "Subscriptions" at bounding box center [40, 55] width 47 height 11
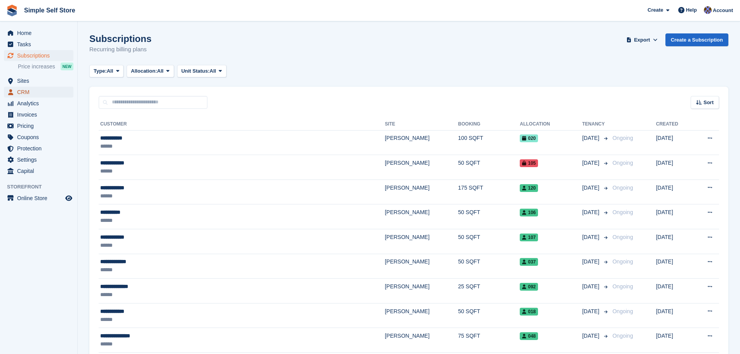
click at [19, 89] on span "CRM" at bounding box center [40, 92] width 47 height 11
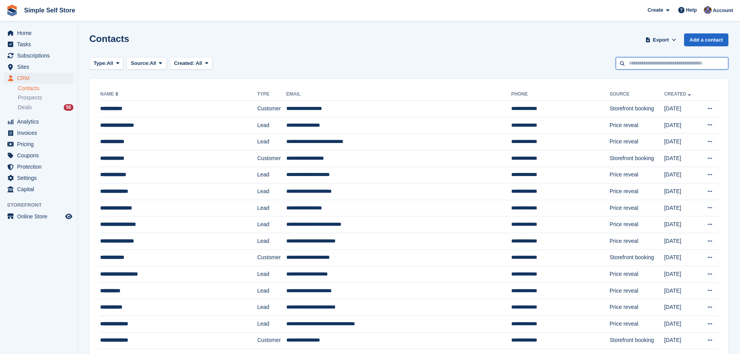
click at [635, 66] on input "text" at bounding box center [672, 63] width 113 height 13
type input "****"
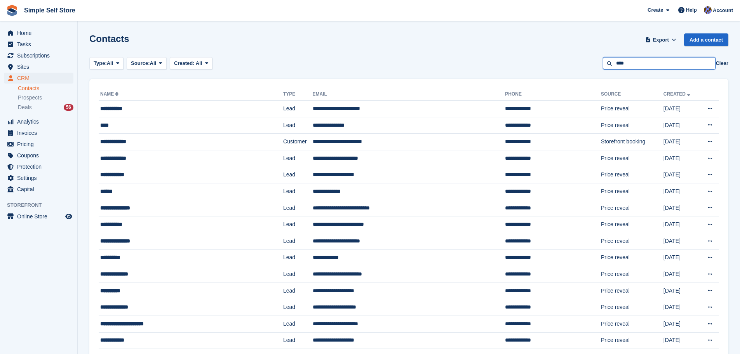
click at [636, 66] on input "****" at bounding box center [659, 63] width 113 height 13
type input "******"
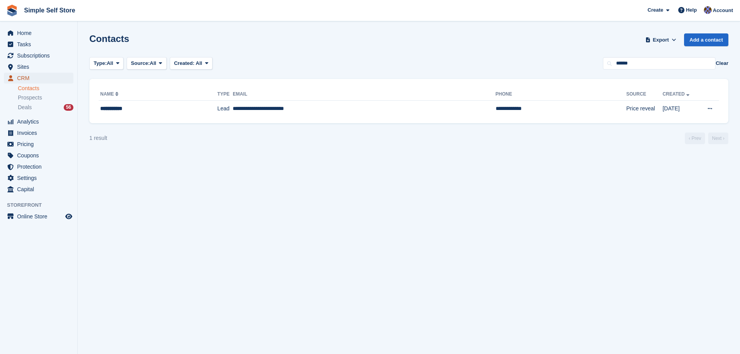
click at [23, 75] on span "CRM" at bounding box center [40, 78] width 47 height 11
